Goal: Navigation & Orientation: Find specific page/section

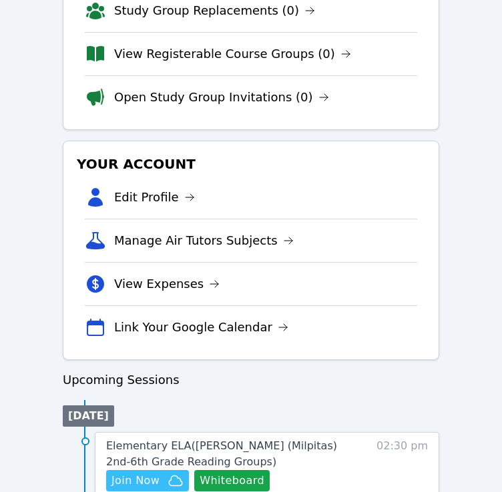
scroll to position [314, 0]
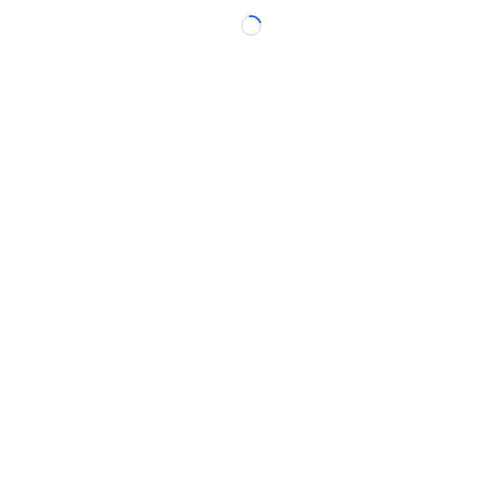
scroll to position [314, 0]
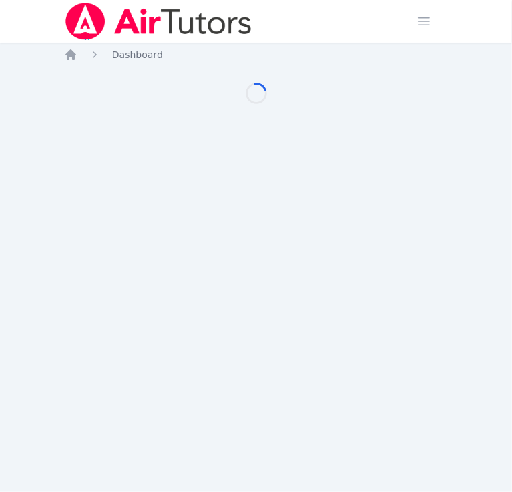
click at [502, 347] on html "Home Sessions Study Groups Students Messages Open user menu [PERSON_NAME] Open …" at bounding box center [256, 246] width 512 height 492
